Goal: Transaction & Acquisition: Purchase product/service

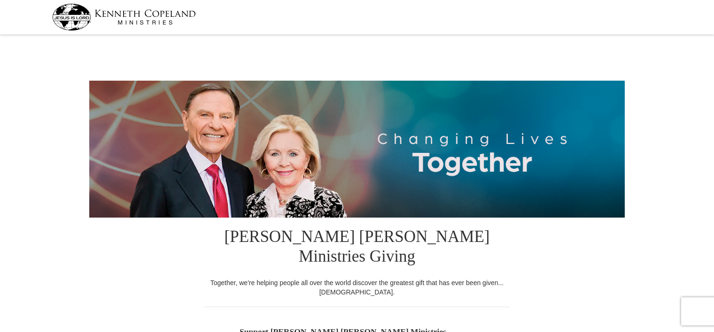
select select "MN"
drag, startPoint x: 713, startPoint y: 17, endPoint x: 719, endPoint y: 48, distance: 31.0
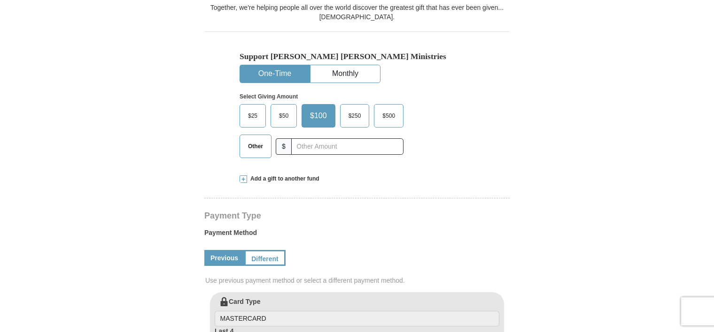
scroll to position [277, 0]
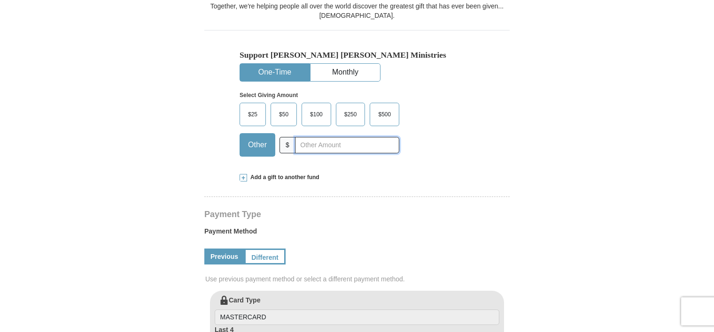
click at [359, 137] on input "text" at bounding box center [347, 145] width 104 height 16
type input "520.00"
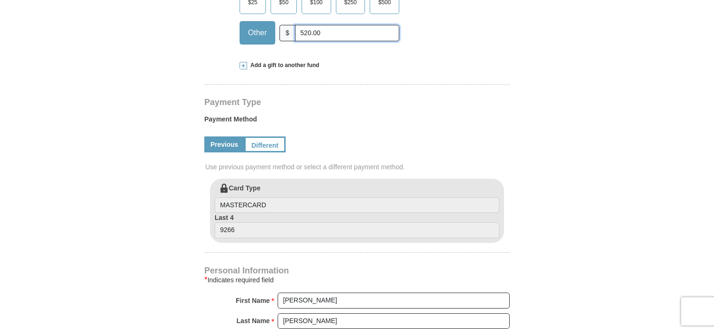
scroll to position [391, 0]
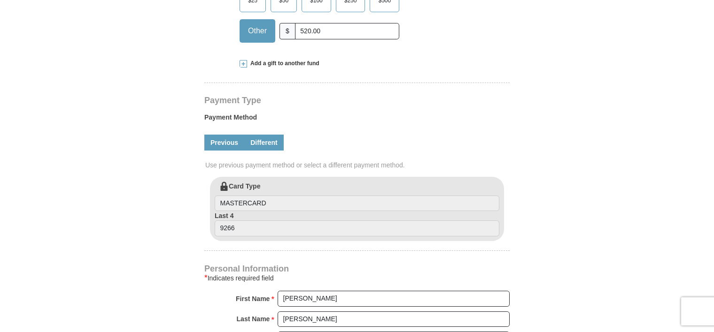
click at [272, 135] on link "Different" at bounding box center [263, 143] width 39 height 16
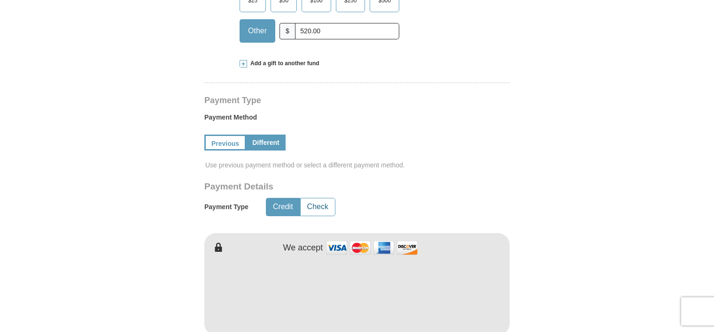
click at [320, 199] on button "Check" at bounding box center [318, 207] width 34 height 17
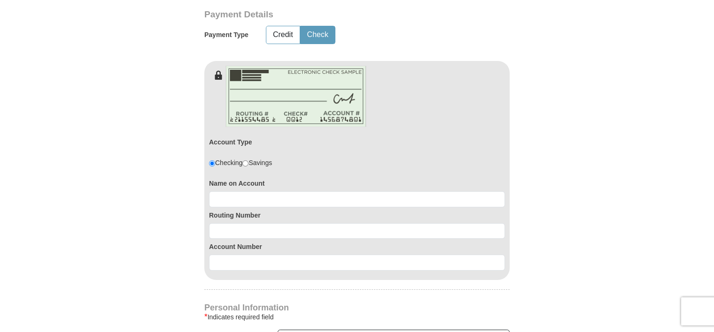
scroll to position [585, 0]
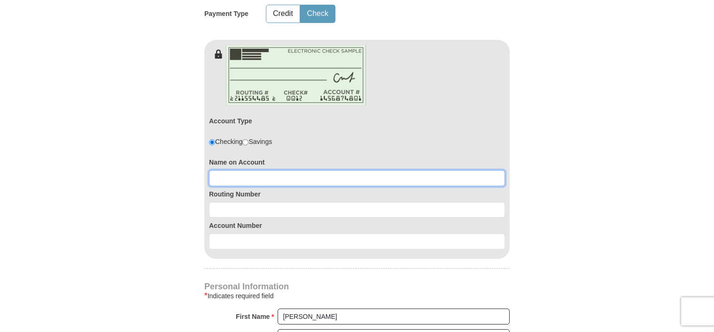
click at [346, 170] on input at bounding box center [357, 178] width 296 height 16
type input "[PERSON_NAME]"
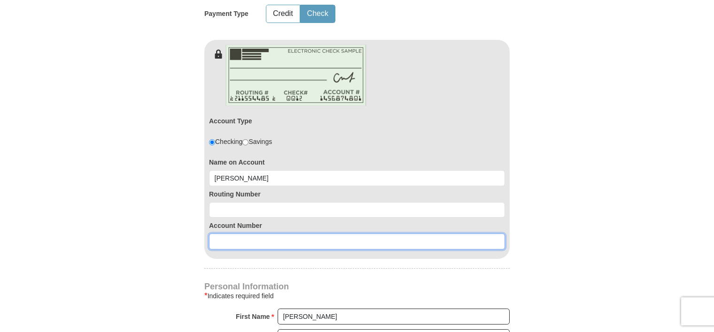
click at [248, 234] on input at bounding box center [357, 242] width 296 height 16
paste input "2103502676"
type input "2103502676"
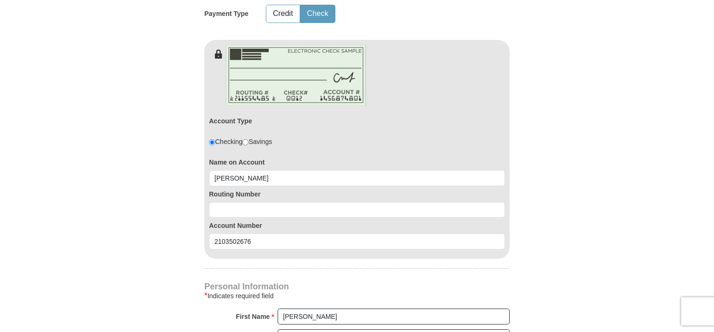
click at [255, 190] on label "Routing Number" at bounding box center [357, 194] width 296 height 9
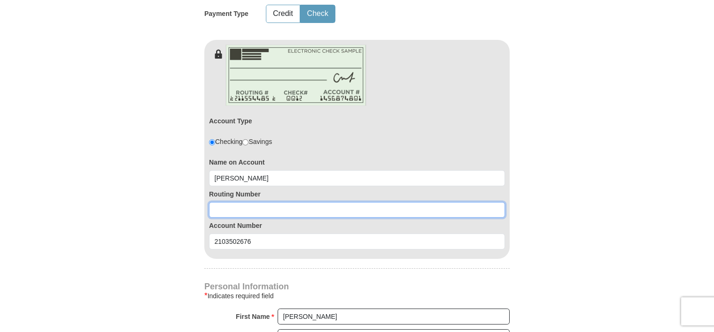
click at [245, 202] on input at bounding box center [357, 210] width 296 height 16
paste input "091000019"
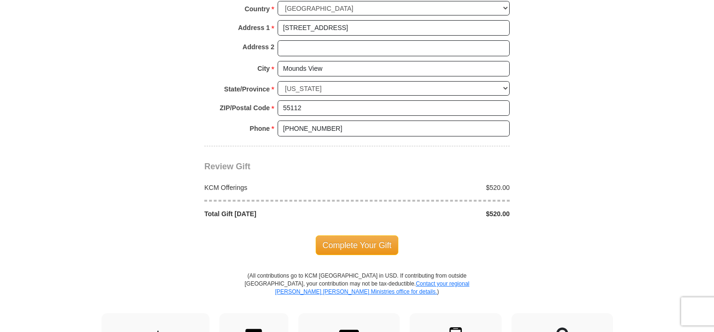
scroll to position [982, 0]
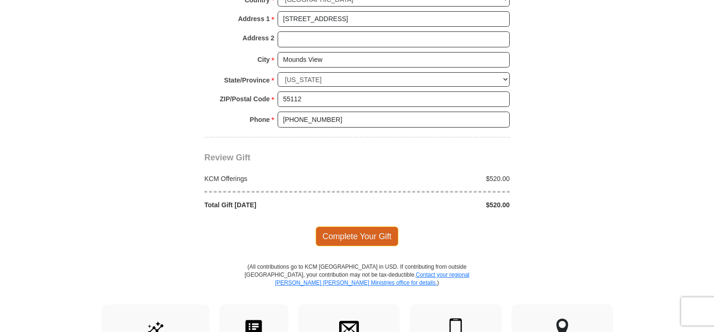
type input "091000019"
click at [365, 227] on span "Complete Your Gift" at bounding box center [357, 237] width 83 height 20
